Goal: Task Accomplishment & Management: Manage account settings

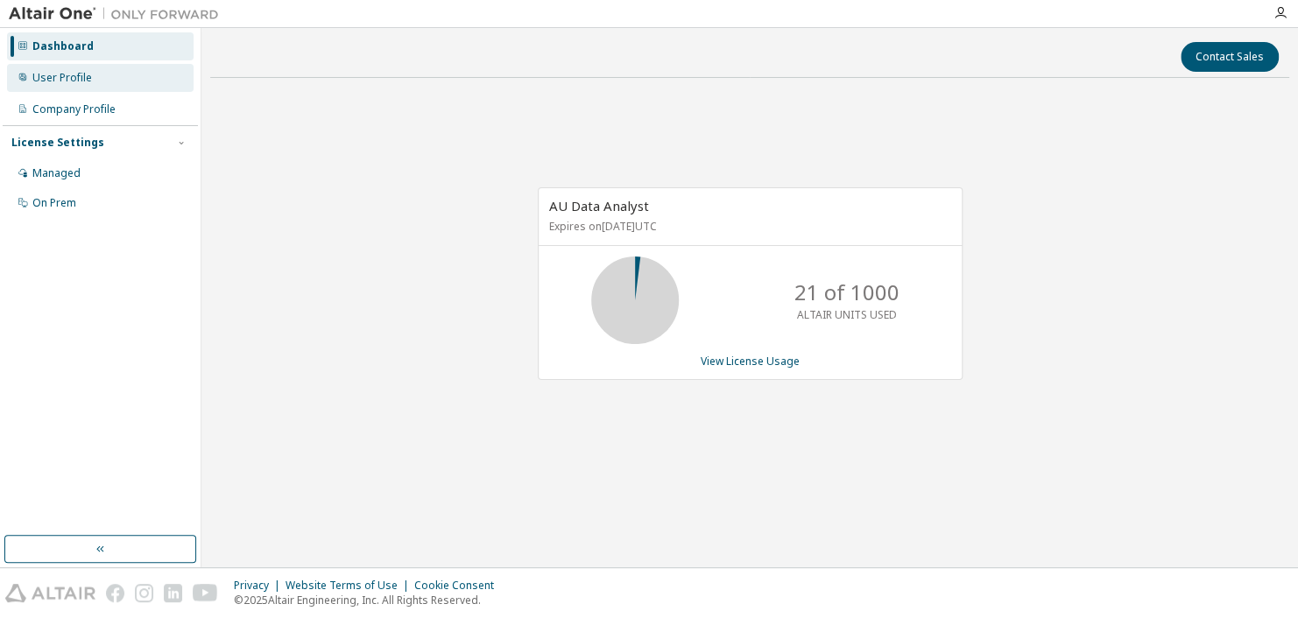
click at [50, 82] on div "User Profile" at bounding box center [62, 78] width 60 height 14
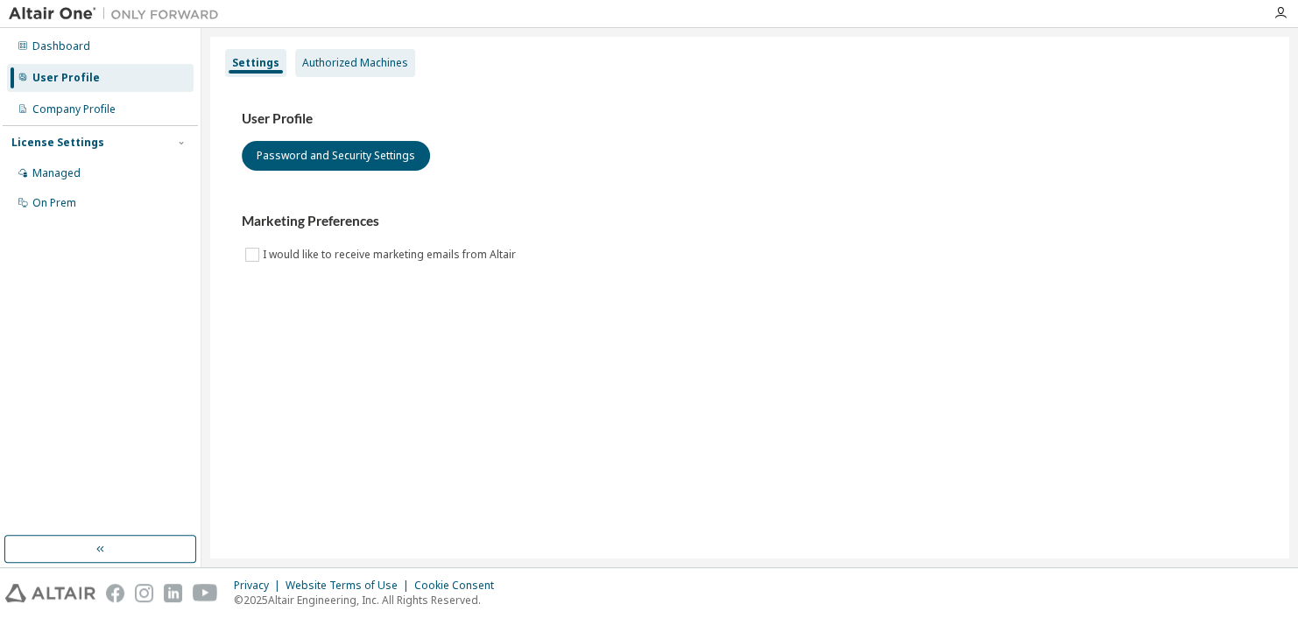
click at [370, 58] on div "Authorized Machines" at bounding box center [355, 63] width 106 height 14
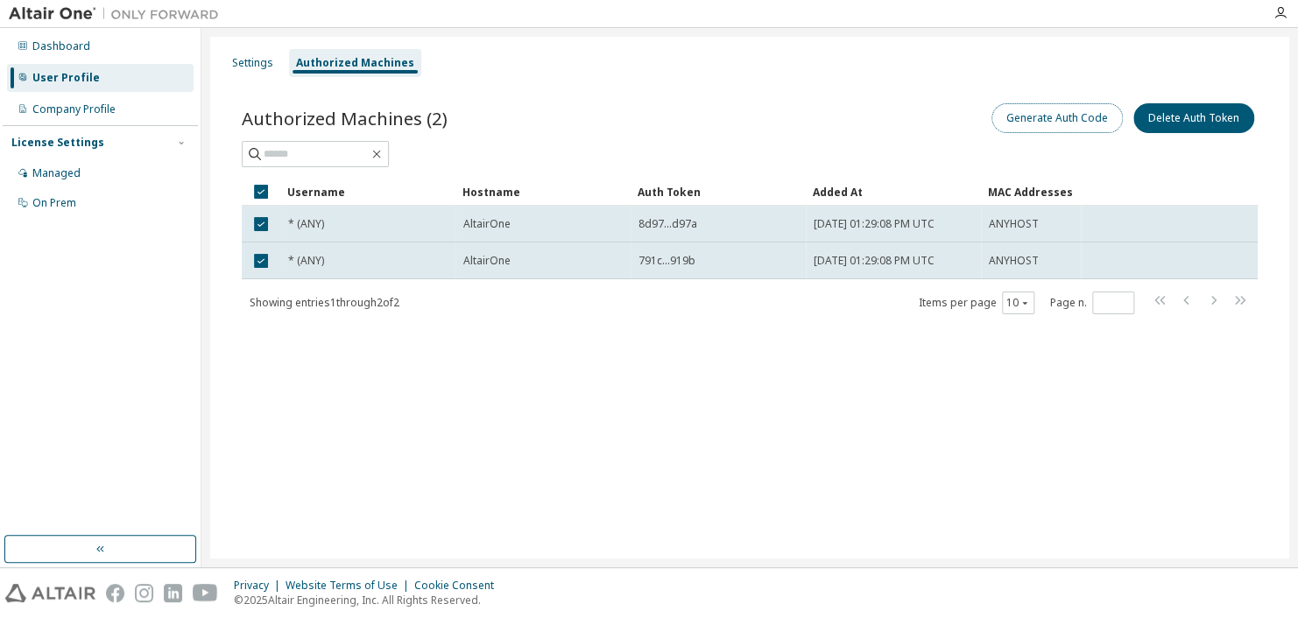
click at [1035, 124] on button "Generate Auth Code" at bounding box center [1056, 118] width 131 height 30
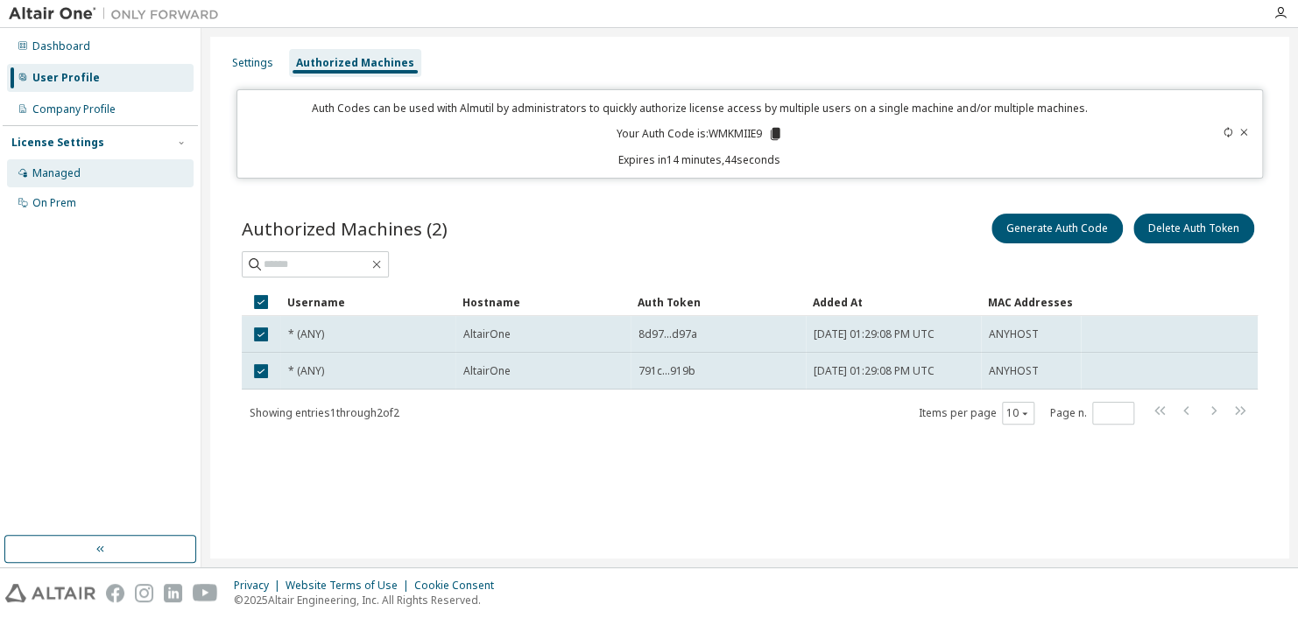
click at [78, 182] on div "Managed" at bounding box center [100, 173] width 187 height 28
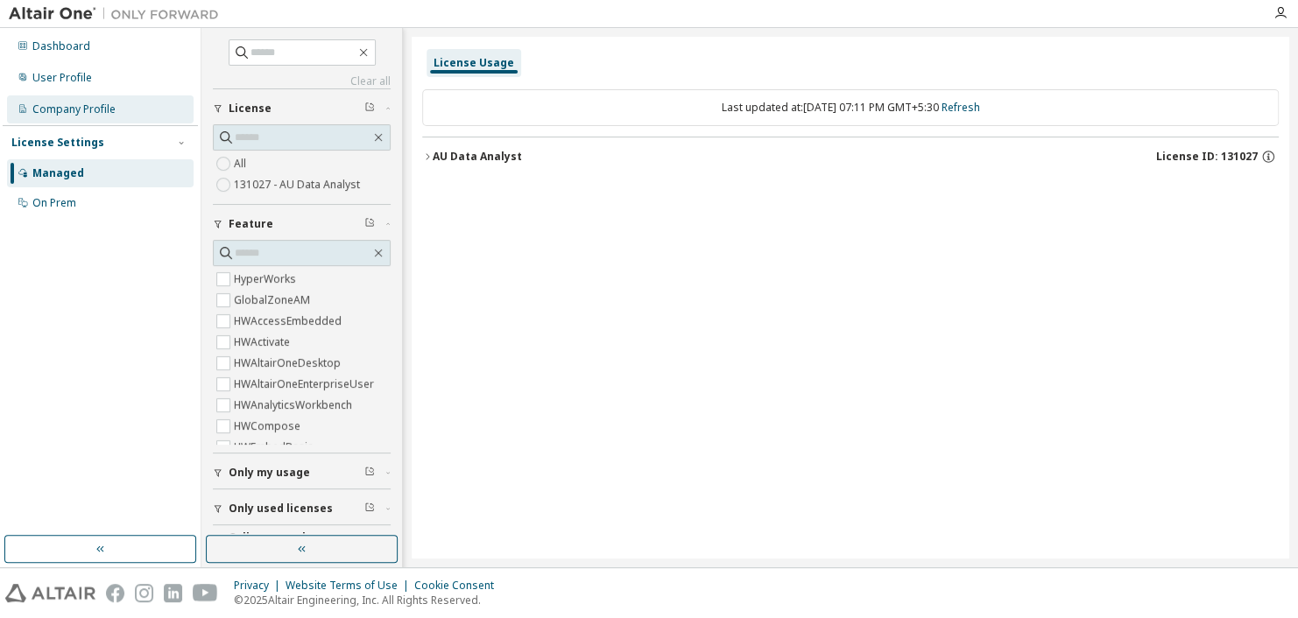
click at [99, 103] on div "Company Profile" at bounding box center [73, 109] width 83 height 14
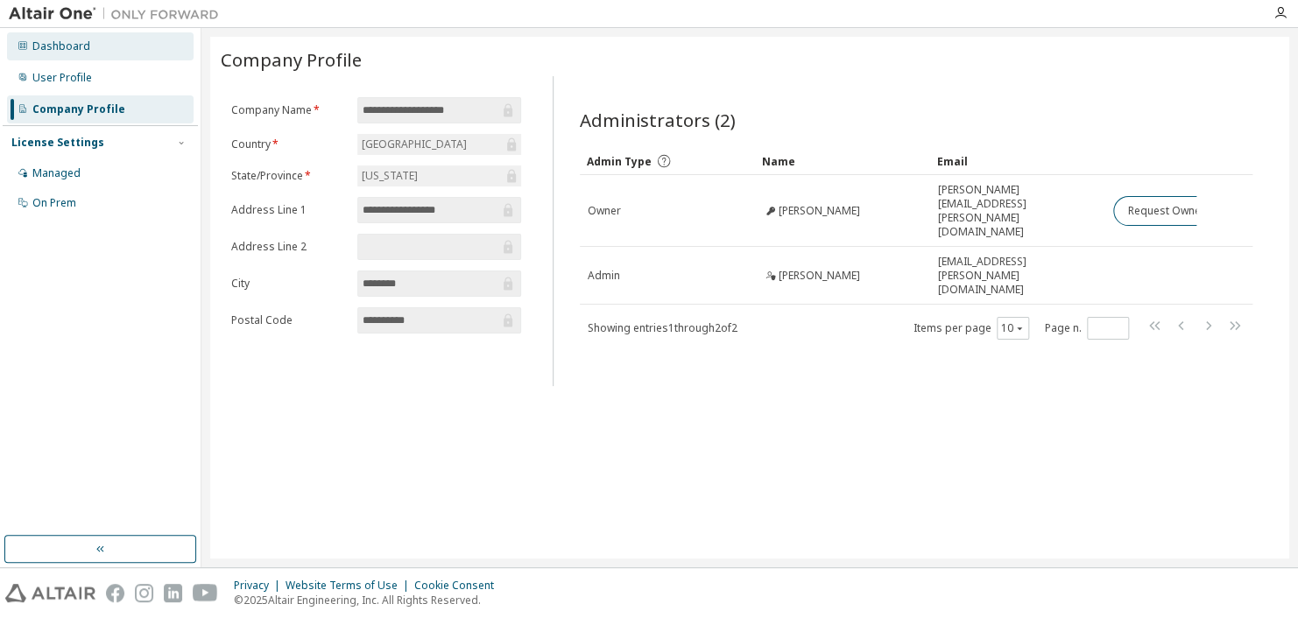
click at [71, 53] on div "Dashboard" at bounding box center [61, 46] width 58 height 14
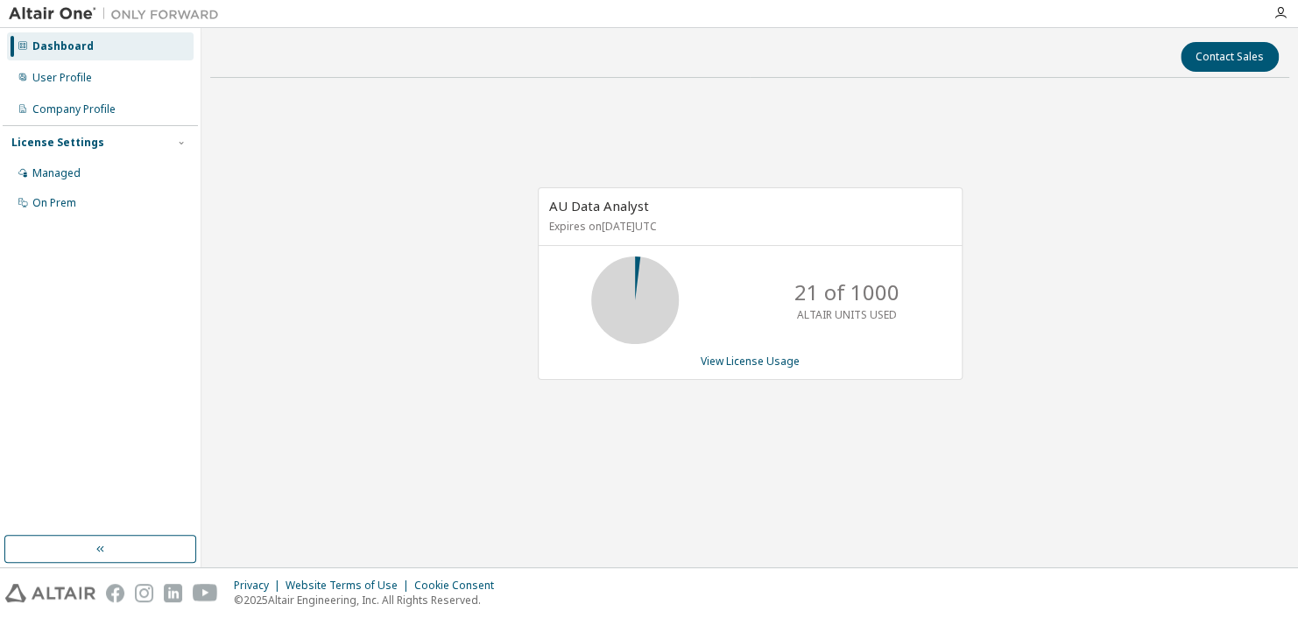
click at [1271, 18] on div at bounding box center [1280, 13] width 35 height 14
click at [1279, 16] on icon "button" at bounding box center [1280, 13] width 14 height 14
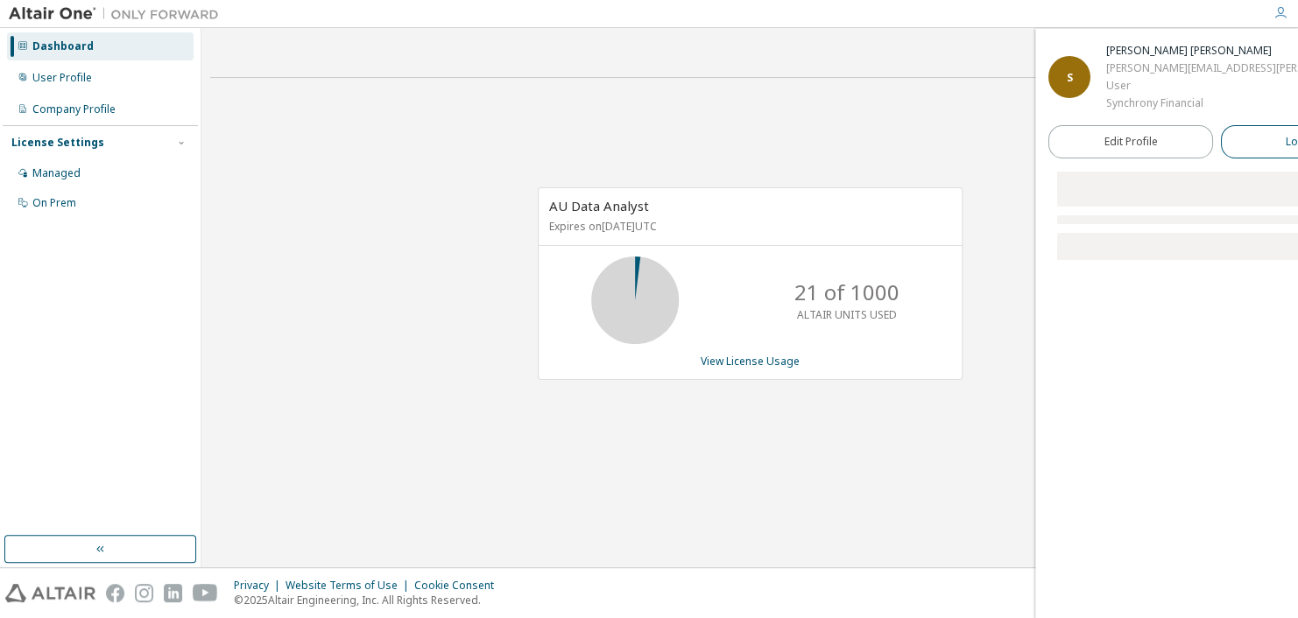
click at [1286, 148] on span "Logout" at bounding box center [1304, 142] width 36 height 18
